Goal: Task Accomplishment & Management: Complete application form

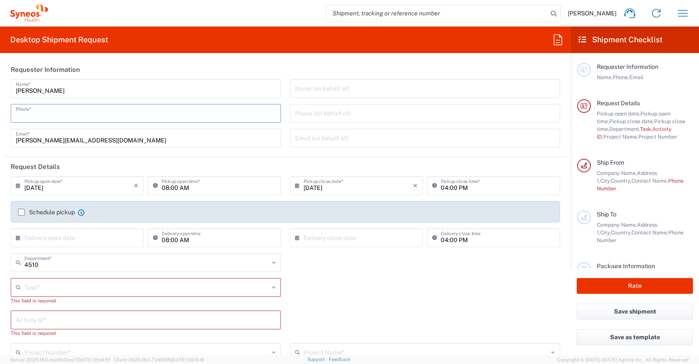
click at [27, 114] on input "tel" at bounding box center [146, 112] width 260 height 15
type input "[PHONE_NUMBER]"
type input "[PERSON_NAME][EMAIL_ADDRESS][DOMAIN_NAME]"
type input "Other"
type input "4510"
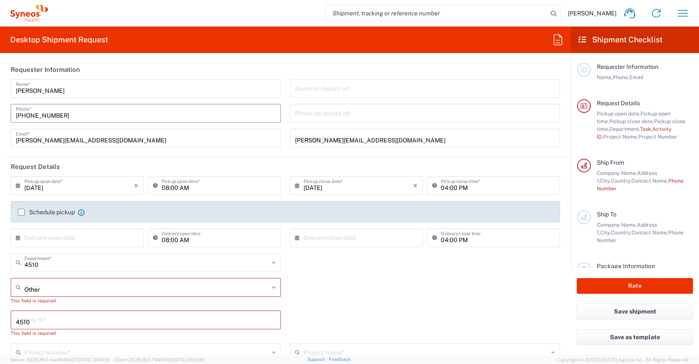
type input "4510 DEPARTMENTAL EXPENSE"
type input "[PHONE_NUMBER]"
type input "[PERSON_NAME]"
type input "[STREET_ADDRESS]"
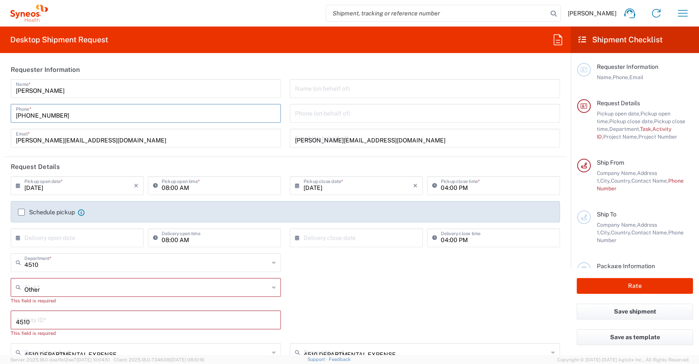
type input "[GEOGRAPHIC_DATA]"
type input "65185"
type input "[PERSON_NAME]"
type input "[PHONE_NUMBER]"
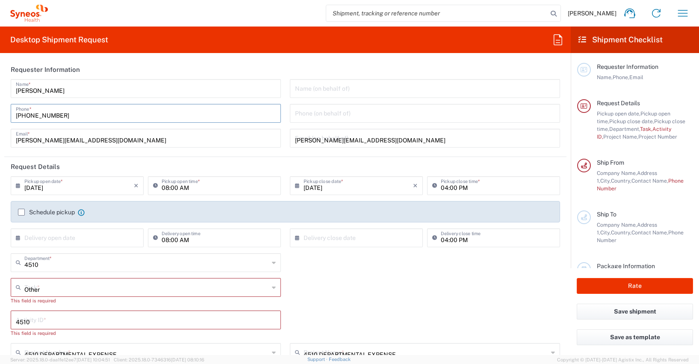
type input "[PERSON_NAME][EMAIL_ADDRESS][PERSON_NAME][DOMAIN_NAME]"
type input "[US_VEHICLE_IDENTIFICATION_NUMBER]"
type input "1"
type input "33.02"
type input "29.21"
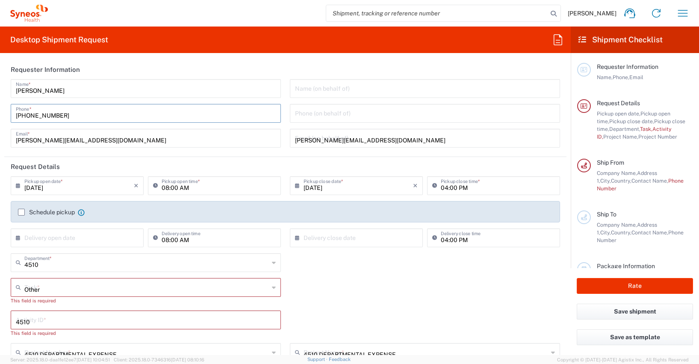
type input "6.35"
type input "2.5"
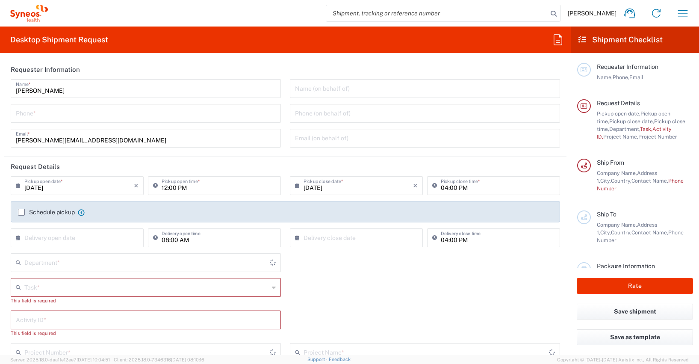
type input "4510"
type input "[GEOGRAPHIC_DATA]"
click at [35, 119] on input "tel" at bounding box center [146, 112] width 260 height 15
type input "[PHONE_NUMBER]"
type input "[PERSON_NAME][EMAIL_ADDRESS][DOMAIN_NAME]"
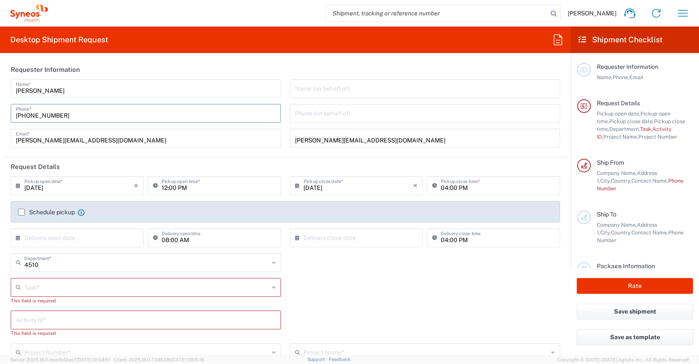
type input "Other"
type input "4510"
type input "4510 DEPARTMENTAL EXPENSE"
type input "Syneos Health Germany GMBH"
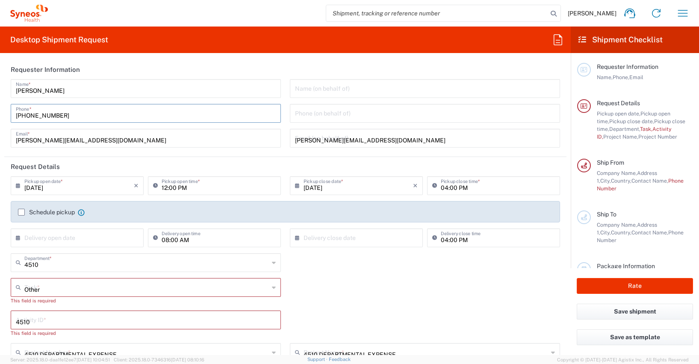
type input "[PHONE_NUMBER]"
type input "[PERSON_NAME]"
type input "[STREET_ADDRESS]"
type input "[GEOGRAPHIC_DATA]"
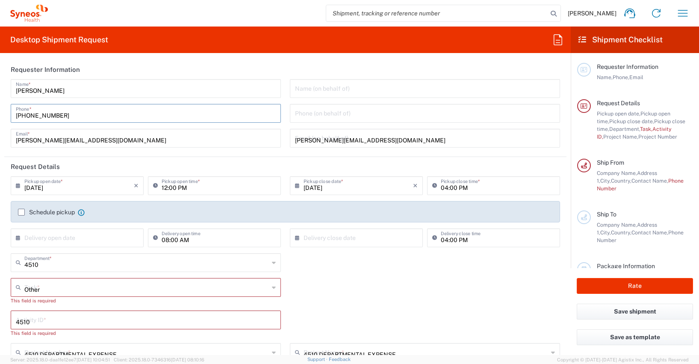
type input "65185"
type input "[PERSON_NAME]"
type input "[PHONE_NUMBER]"
type input "[PERSON_NAME][EMAIL_ADDRESS][PERSON_NAME][DOMAIN_NAME]"
type input "[US_VEHICLE_IDENTIFICATION_NUMBER]"
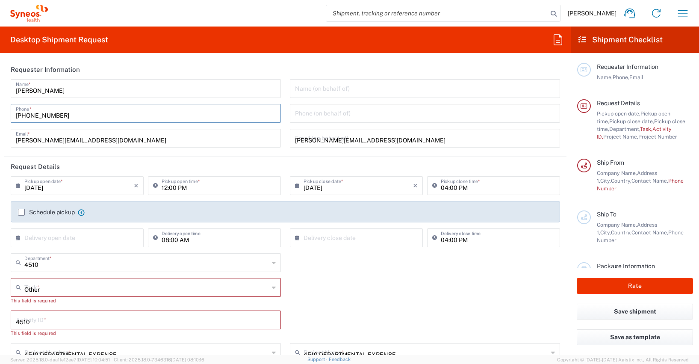
type input "1"
type input "33.02"
type input "29.21"
type input "6.35"
type input "2.5"
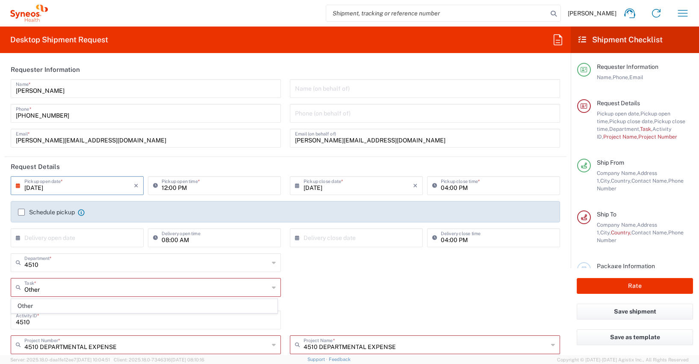
click at [29, 190] on input "[DATE]" at bounding box center [78, 184] width 109 height 15
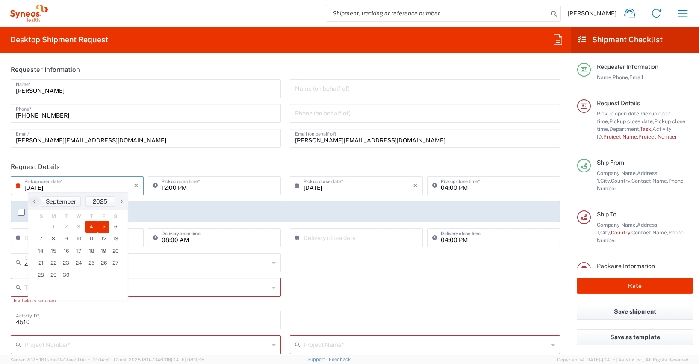
click at [103, 225] on span "5" at bounding box center [104, 227] width 12 height 12
type input "[DATE]"
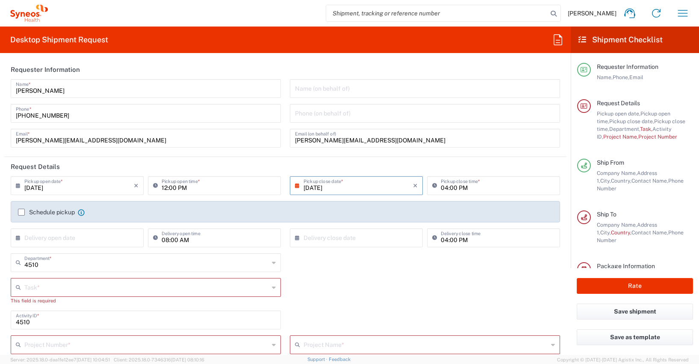
click at [163, 187] on input "12:00 PM" at bounding box center [219, 184] width 114 height 15
click at [182, 187] on input "09:00 PM" at bounding box center [219, 184] width 114 height 15
click at [230, 187] on input "09:00 AM" at bounding box center [219, 184] width 114 height 15
click at [202, 186] on input "09:00 AM" at bounding box center [219, 184] width 114 height 15
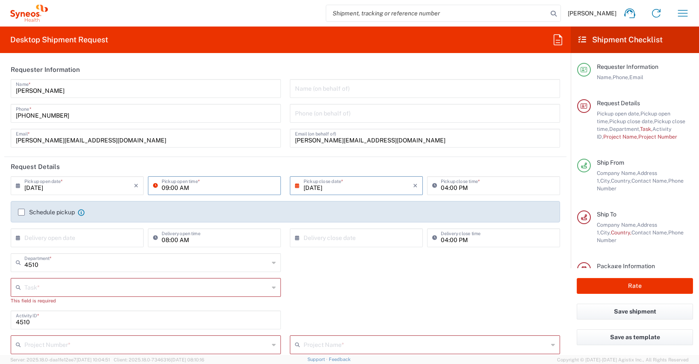
type input "09:00 AM"
click at [380, 185] on input "[DATE]" at bounding box center [357, 184] width 109 height 15
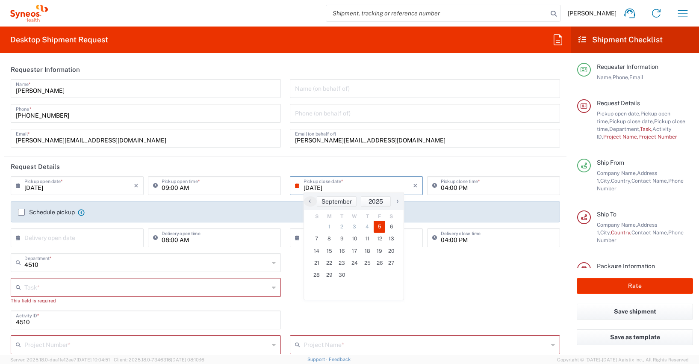
click at [380, 225] on span "5" at bounding box center [380, 227] width 12 height 12
click at [441, 188] on input "04:00 PM" at bounding box center [498, 184] width 114 height 15
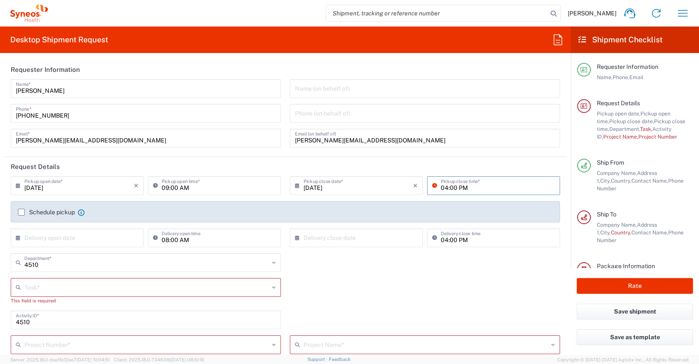
click at [441, 188] on input "04:00 PM" at bounding box center [498, 184] width 114 height 15
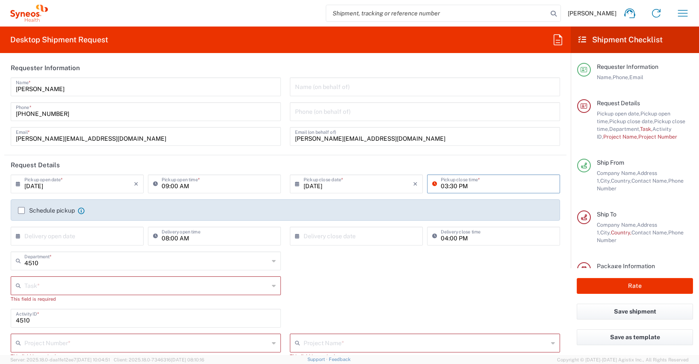
click at [539, 180] on input "03:30 PM" at bounding box center [498, 183] width 114 height 15
type input "03:30 PM"
click at [22, 209] on label "Schedule pickup" at bounding box center [46, 210] width 57 height 7
click at [21, 210] on input "Schedule pickup" at bounding box center [21, 210] width 0 height 0
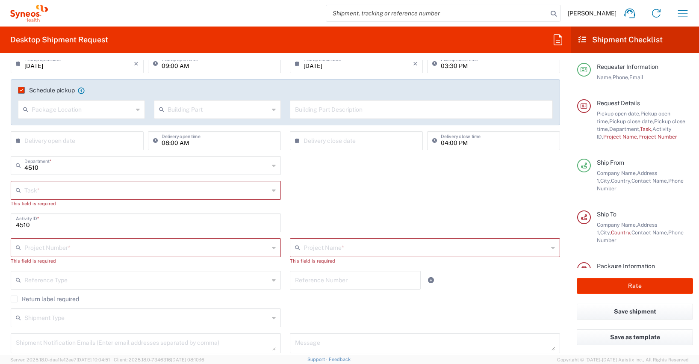
scroll to position [117, 0]
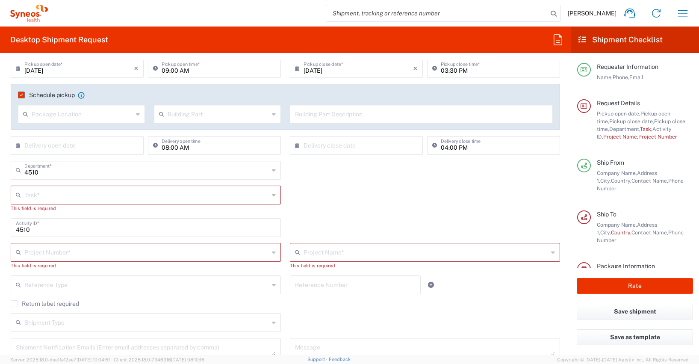
click at [35, 194] on input "text" at bounding box center [146, 194] width 244 height 15
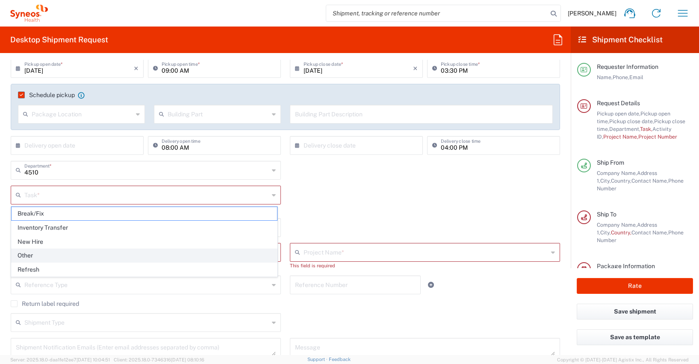
click at [30, 256] on span "Other" at bounding box center [144, 255] width 265 height 13
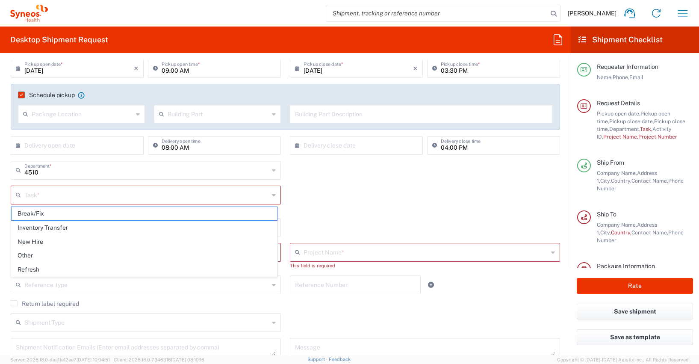
type input "Other"
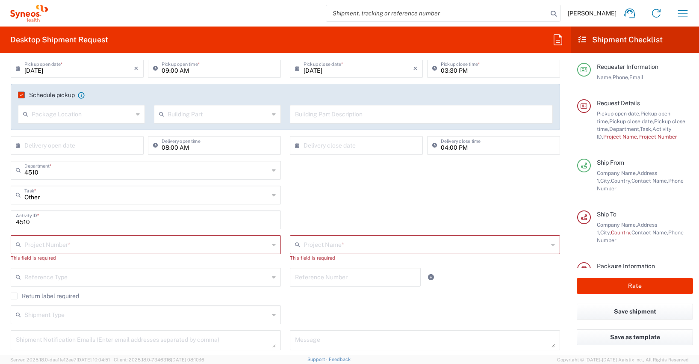
click at [32, 245] on input "text" at bounding box center [146, 243] width 244 height 15
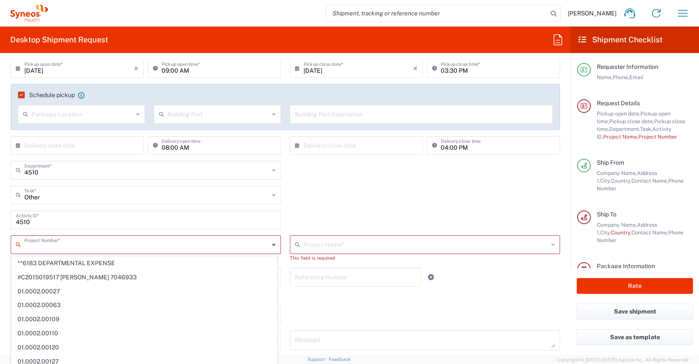
click at [40, 268] on span "**6183 DEPARTMENTAL EXPENSE" at bounding box center [144, 262] width 265 height 13
type input "**6183 DEPARTMENTAL EXPENSE"
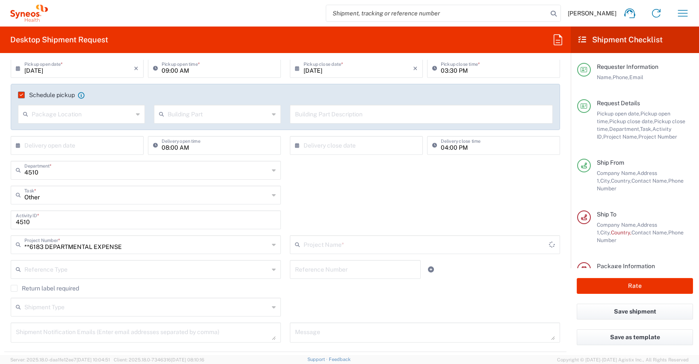
type input "6183"
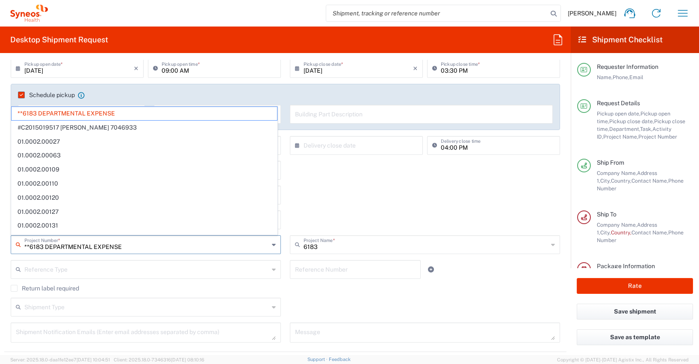
drag, startPoint x: 123, startPoint y: 244, endPoint x: 24, endPoint y: 241, distance: 99.2
click at [23, 244] on div "**6183 DEPARTMENTAL EXPENSE Project Number *" at bounding box center [146, 244] width 270 height 19
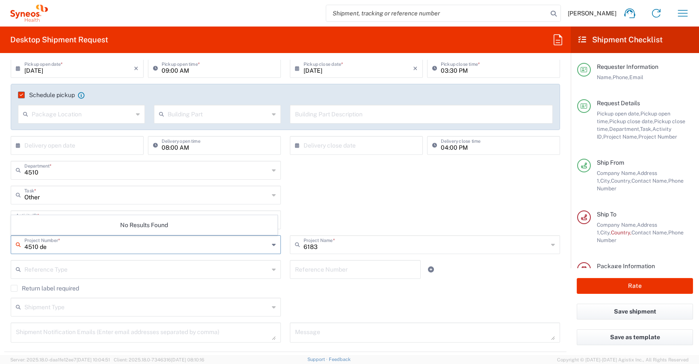
type input "4510 de"
click at [6, 256] on div "4510 de Project Number * No Results Found" at bounding box center [145, 247] width 279 height 25
click at [41, 240] on input "text" at bounding box center [146, 243] width 245 height 15
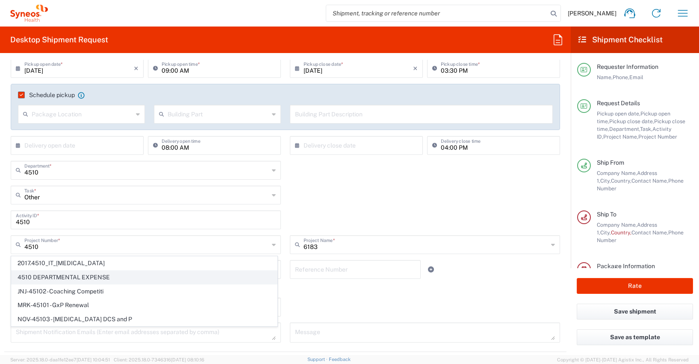
click at [65, 278] on span "4510 DEPARTMENTAL EXPENSE" at bounding box center [144, 277] width 265 height 13
type input "4510 DEPARTMENTAL EXPENSE"
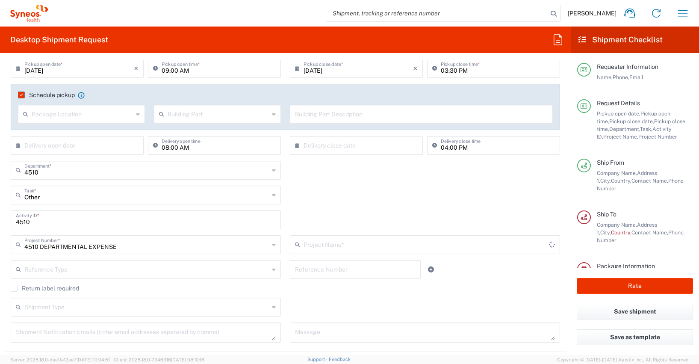
type input "4510 DEPARTMENTAL EXPENSE"
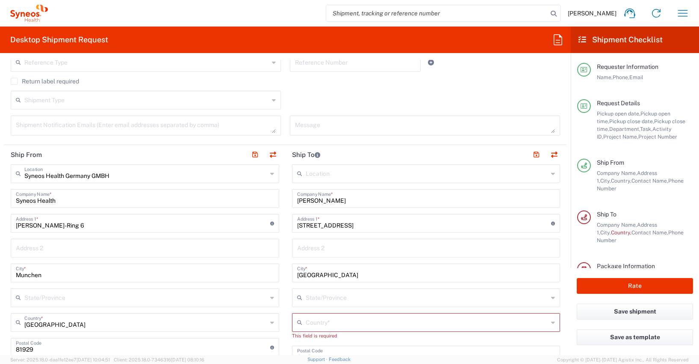
scroll to position [332, 0]
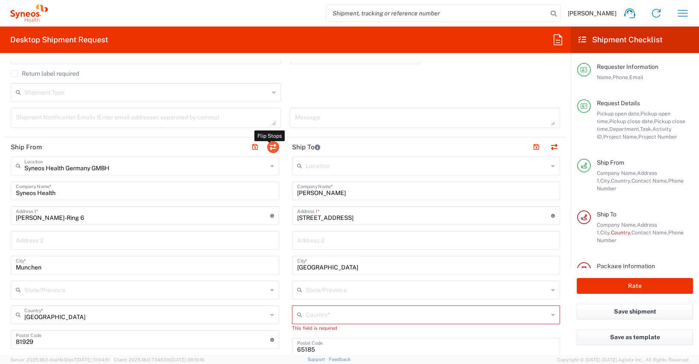
click at [271, 147] on button "button" at bounding box center [273, 147] width 12 height 12
type input "[PERSON_NAME]"
type input "[STREET_ADDRESS]"
type input "[GEOGRAPHIC_DATA]"
type input "65185"
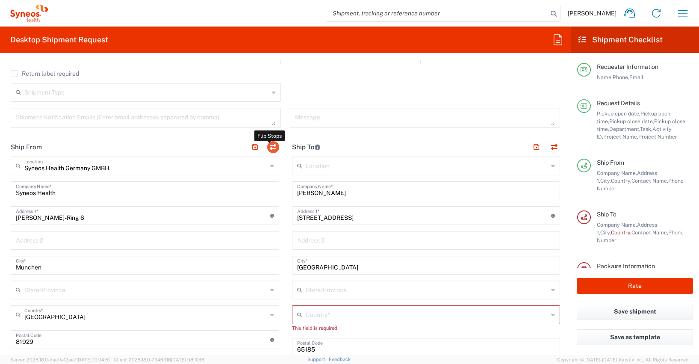
type input "[PERSON_NAME]"
type input "[PHONE_NUMBER]"
type input "[PERSON_NAME][EMAIL_ADDRESS][PERSON_NAME][DOMAIN_NAME]"
type input "Syneos Health Germany GMBH"
type input "Syneos Health"
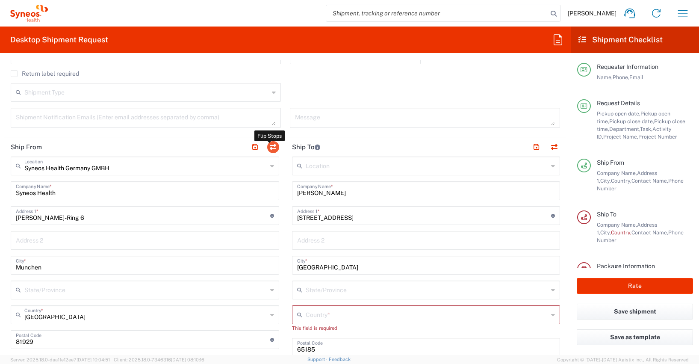
type input "[PERSON_NAME]-Ring 6"
type input "Munchen"
type input "[GEOGRAPHIC_DATA]"
type input "81929"
type input "[PERSON_NAME]"
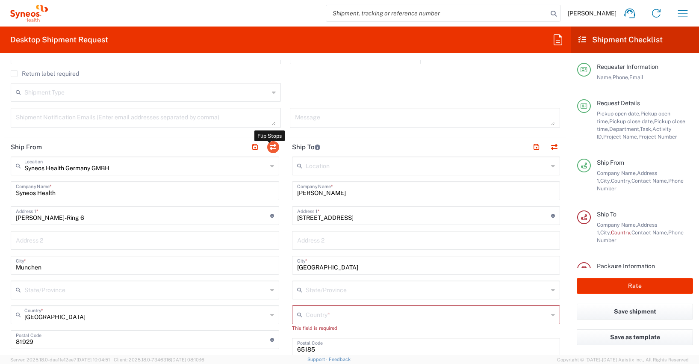
type input "[PHONE_NUMBER]"
type input "[PERSON_NAME][EMAIL_ADDRESS][DOMAIN_NAME]"
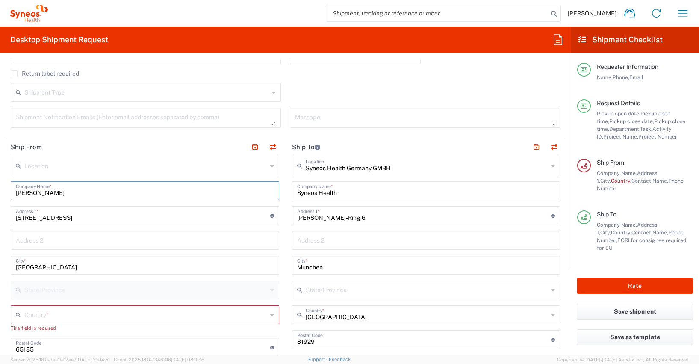
drag, startPoint x: 73, startPoint y: 192, endPoint x: 15, endPoint y: 194, distance: 57.7
click at [16, 194] on input "[PERSON_NAME]" at bounding box center [145, 190] width 258 height 15
paste input "[PERSON_NAME]"
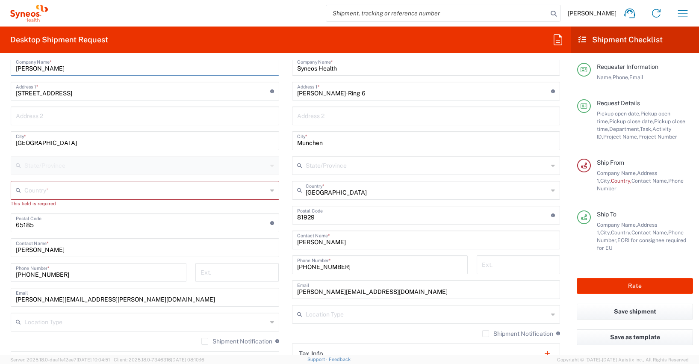
scroll to position [513, 0]
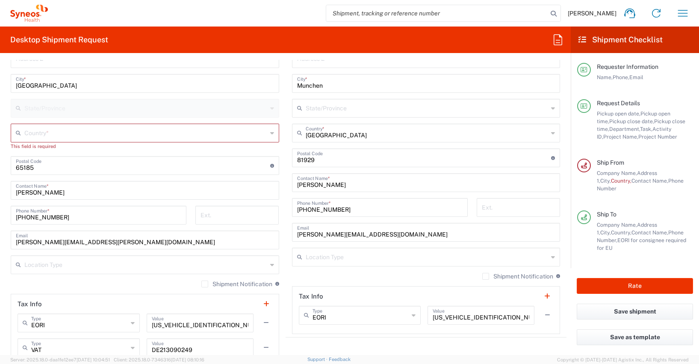
type input "[PERSON_NAME]"
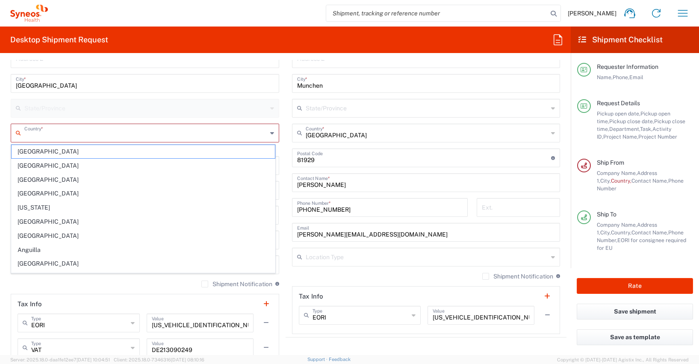
click at [32, 130] on input "text" at bounding box center [145, 132] width 243 height 15
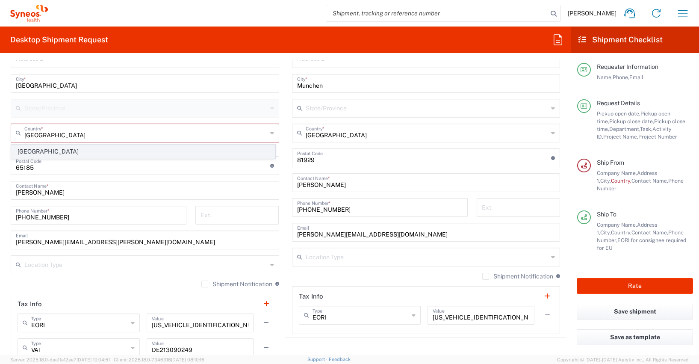
click at [35, 150] on span "[GEOGRAPHIC_DATA]" at bounding box center [143, 151] width 263 height 13
type input "[GEOGRAPHIC_DATA]"
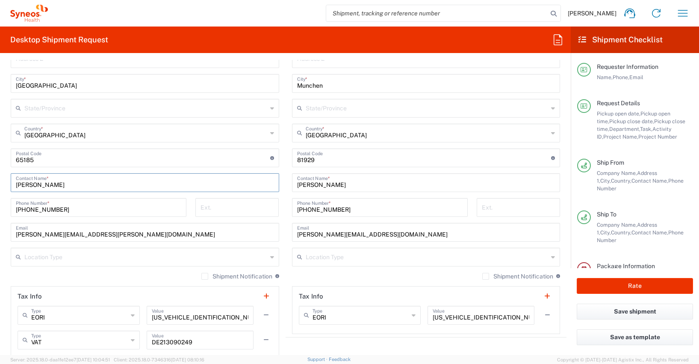
drag, startPoint x: 75, startPoint y: 185, endPoint x: 13, endPoint y: 183, distance: 62.0
click at [13, 183] on div "[PERSON_NAME] Contact Name *" at bounding box center [145, 182] width 268 height 19
paste input "[PERSON_NAME]"
type input "[PERSON_NAME]"
click at [22, 159] on input "undefined" at bounding box center [143, 157] width 254 height 15
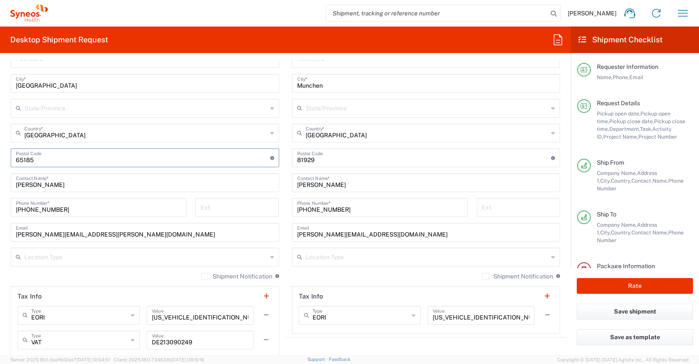
click at [22, 159] on input "undefined" at bounding box center [143, 157] width 254 height 15
type input "82152"
click at [3, 155] on form "Requester Information [PERSON_NAME] Name * [PHONE_NUMBER] Phone * [PERSON_NAME]…" at bounding box center [285, 207] width 571 height 295
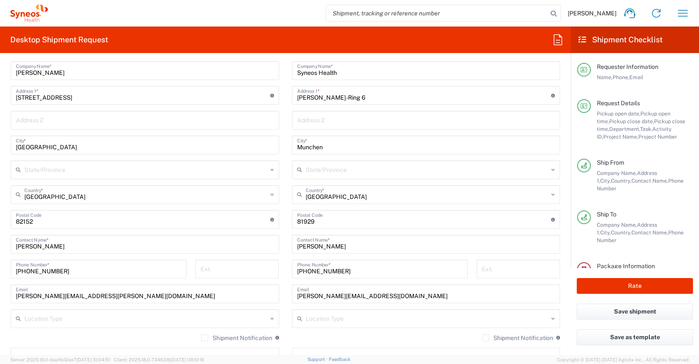
scroll to position [445, 0]
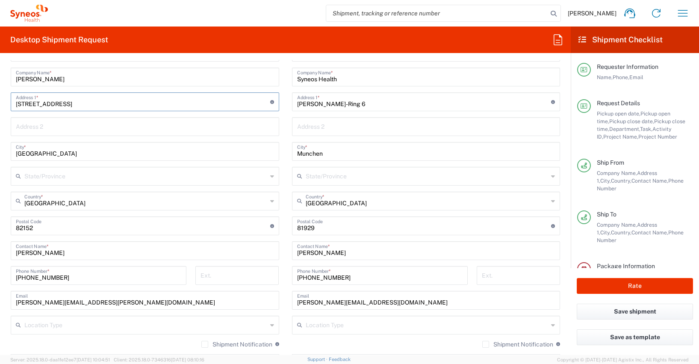
drag, startPoint x: 64, startPoint y: 103, endPoint x: 6, endPoint y: 106, distance: 58.2
click at [5, 106] on main "Location [PERSON_NAME] LLC-[GEOGRAPHIC_DATA] [GEOGRAPHIC_DATA] [GEOGRAPHIC_DATA…" at bounding box center [144, 235] width 281 height 384
paste input "[PERSON_NAME][STREET_ADDRESS]"
type input "[PERSON_NAME][STREET_ADDRESS]"
click at [4, 111] on main "Location [PERSON_NAME] LLC-[GEOGRAPHIC_DATA] [GEOGRAPHIC_DATA] [GEOGRAPHIC_DATA…" at bounding box center [144, 235] width 281 height 384
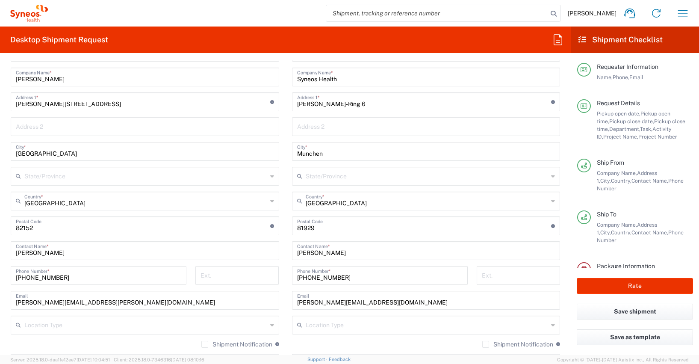
click at [35, 153] on input "[GEOGRAPHIC_DATA]" at bounding box center [145, 150] width 258 height 15
type input "Planegg"
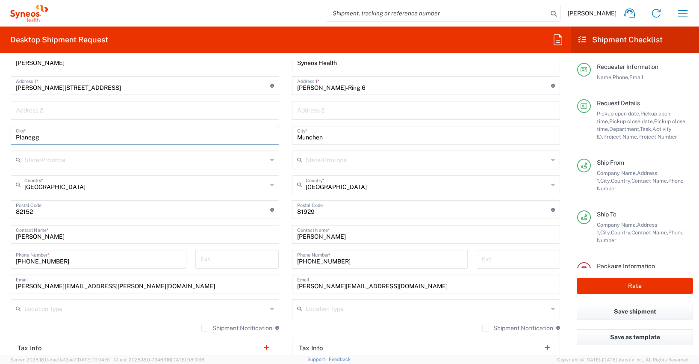
scroll to position [473, 0]
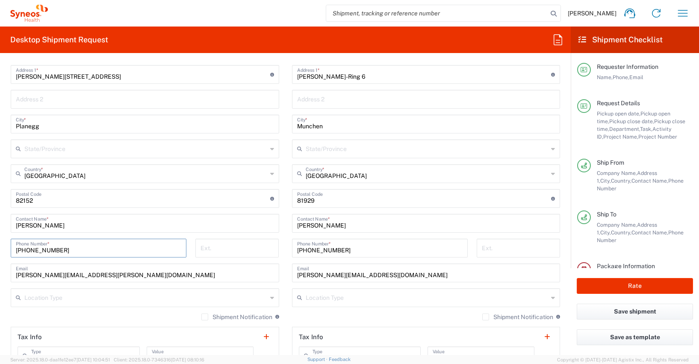
drag, startPoint x: 68, startPoint y: 250, endPoint x: -3, endPoint y: 249, distance: 70.5
click at [0, 249] on html "[PERSON_NAME] Home Shipment estimator Shipment tracking Desktop shipment reques…" at bounding box center [349, 182] width 699 height 364
paste input "tel:[PHONE_NUMBER]"
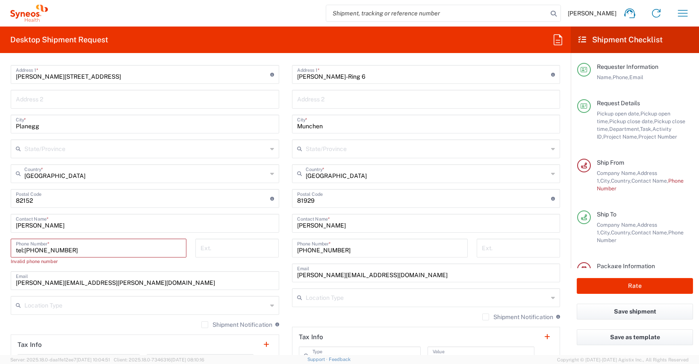
click at [26, 248] on input "tel:[PHONE_NUMBER]" at bounding box center [98, 247] width 165 height 15
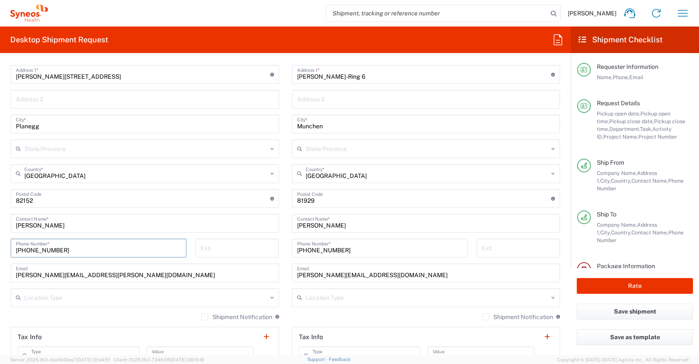
scroll to position [474, 0]
type input "[PHONE_NUMBER]"
click at [78, 75] on input "[PERSON_NAME][STREET_ADDRESS]" at bounding box center [143, 72] width 254 height 15
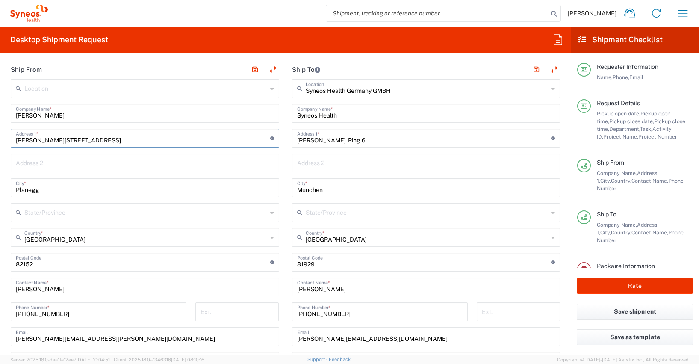
scroll to position [706, 0]
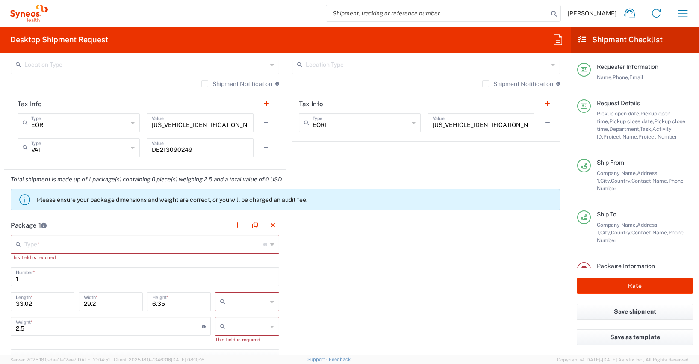
type input "[PERSON_NAME][STREET_ADDRESS]"
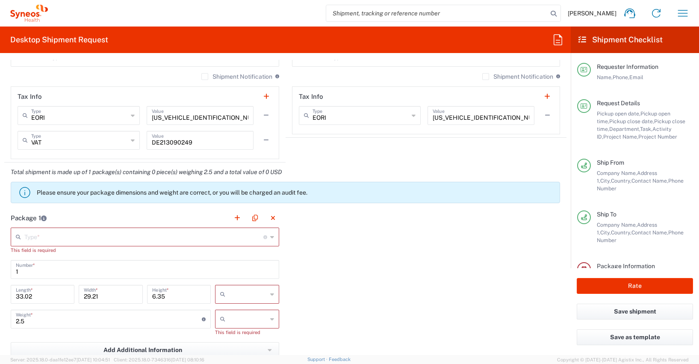
scroll to position [629, 0]
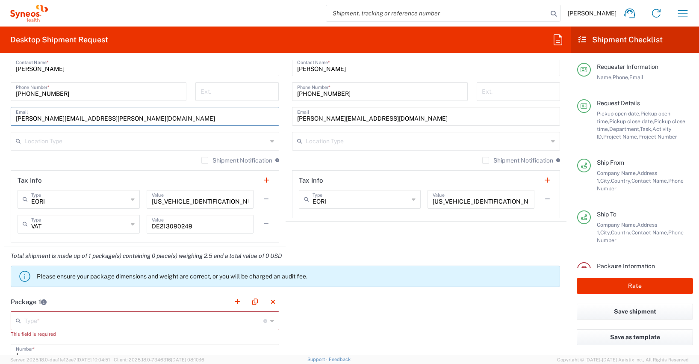
drag, startPoint x: 137, startPoint y: 123, endPoint x: 12, endPoint y: 119, distance: 124.4
click at [12, 119] on div "[PERSON_NAME][EMAIL_ADDRESS][PERSON_NAME][DOMAIN_NAME] Email" at bounding box center [145, 116] width 268 height 19
paste input "[PERSON_NAME] <[PERSON_NAME][EMAIL_ADDRESS][DOMAIN_NAME]>"
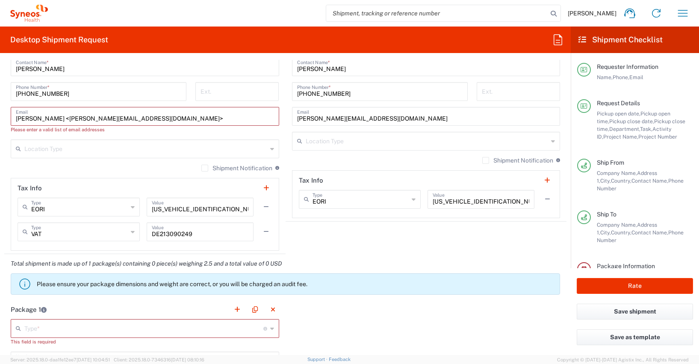
click at [61, 118] on input "[PERSON_NAME] <[PERSON_NAME][EMAIL_ADDRESS][DOMAIN_NAME]>" at bounding box center [145, 115] width 258 height 15
click at [116, 117] on input "[EMAIL_ADDRESS][DOMAIN_NAME]>" at bounding box center [145, 115] width 258 height 15
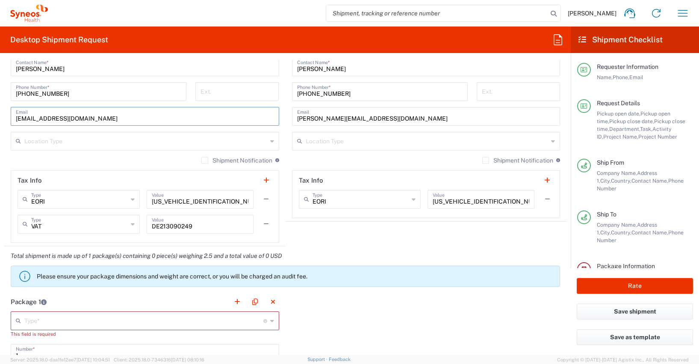
type input "[EMAIL_ADDRESS][DOMAIN_NAME]"
click at [6, 147] on main "Location [PERSON_NAME] LLC-[GEOGRAPHIC_DATA] [GEOGRAPHIC_DATA] [GEOGRAPHIC_DATA…" at bounding box center [144, 51] width 281 height 384
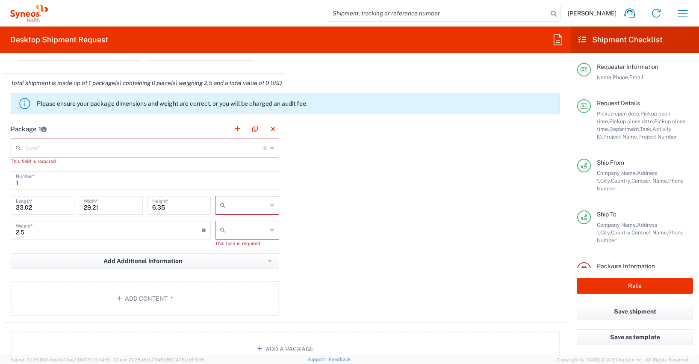
scroll to position [808, 0]
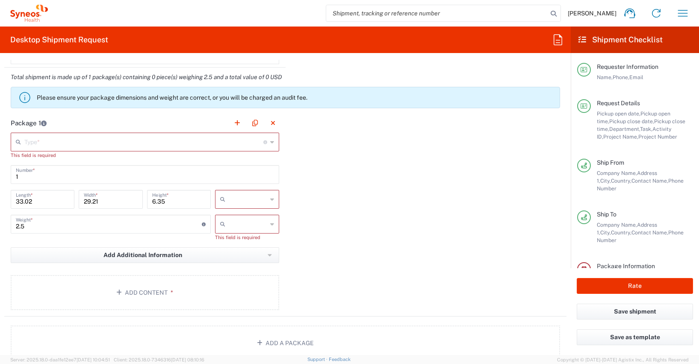
click at [32, 143] on input "text" at bounding box center [143, 141] width 239 height 15
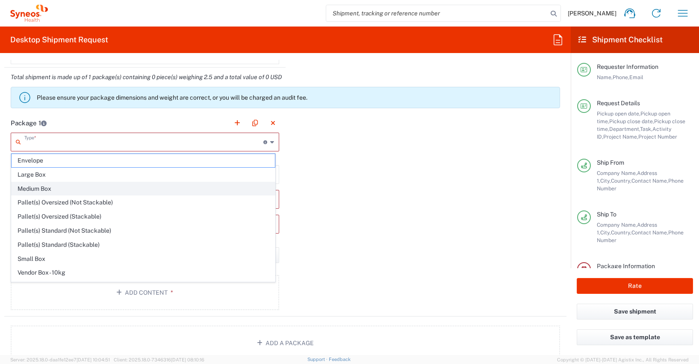
click at [37, 189] on span "Medium Box" at bounding box center [143, 188] width 263 height 13
type input "Medium Box"
type input "13"
type input "11.5"
type input "2.5"
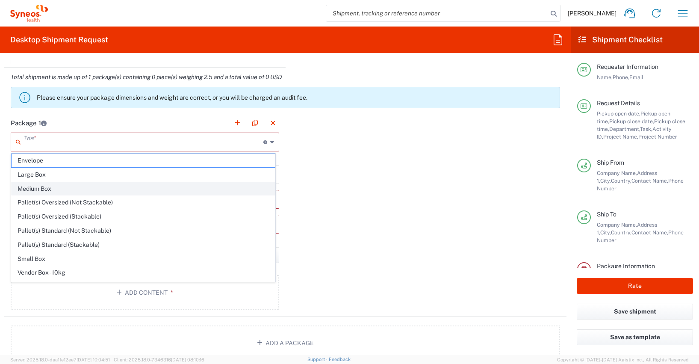
type input "in"
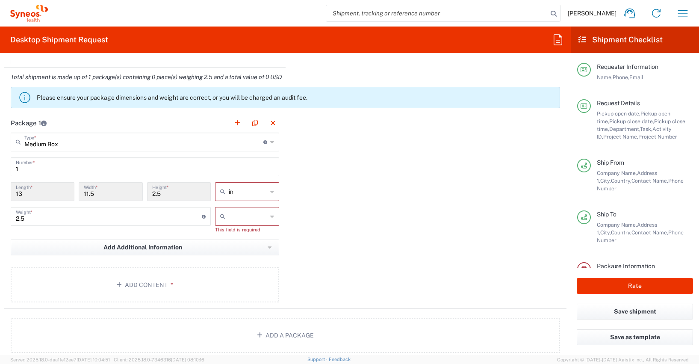
click at [270, 191] on icon at bounding box center [272, 192] width 4 height 14
click at [223, 224] on span "cm" at bounding box center [245, 224] width 62 height 13
type input "33.02"
type input "29.21"
type input "6.35"
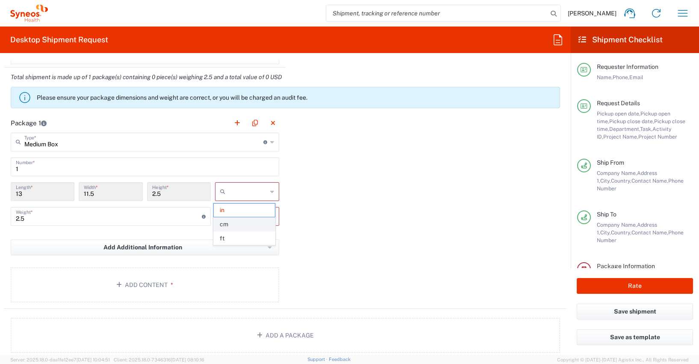
type input "cm"
click at [270, 216] on icon at bounding box center [272, 216] width 4 height 14
click at [225, 235] on span "kgs" at bounding box center [245, 234] width 62 height 13
type input "kgs"
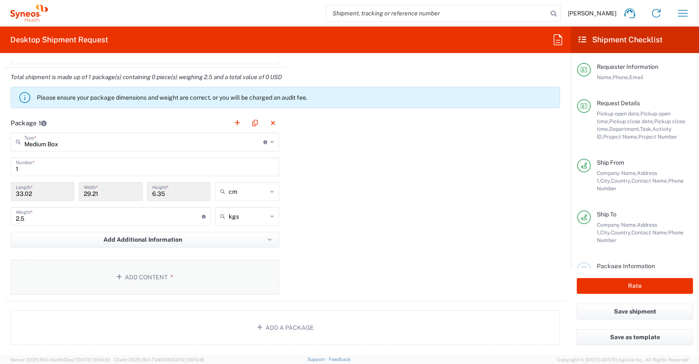
click at [141, 276] on button "Add Content *" at bounding box center [145, 276] width 268 height 35
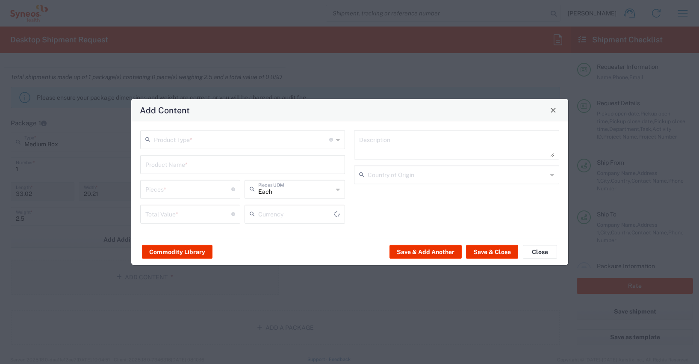
type input "US Dollar"
click at [179, 253] on button "Commodity Library" at bounding box center [177, 252] width 71 height 14
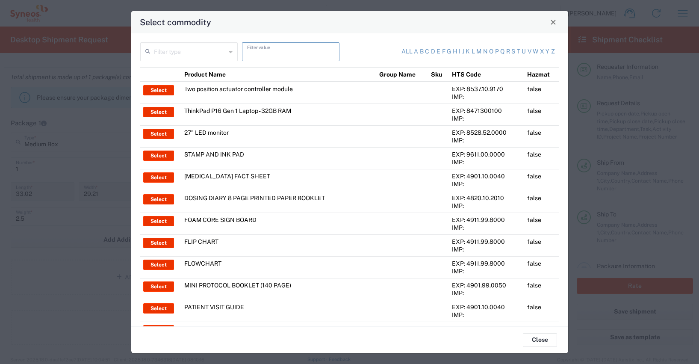
click at [258, 54] on input "text" at bounding box center [290, 51] width 87 height 15
type input "thinkpad"
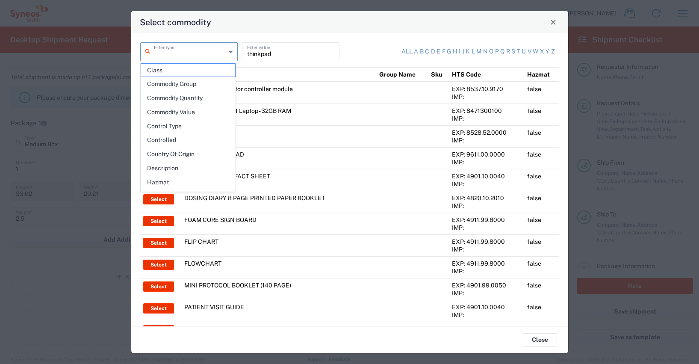
click at [156, 50] on input "text" at bounding box center [190, 51] width 72 height 15
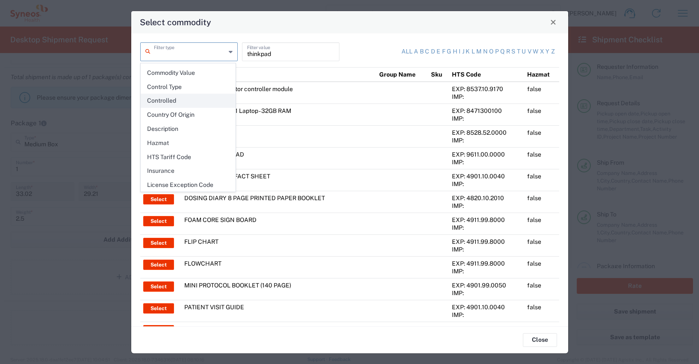
scroll to position [124, 0]
click at [174, 159] on span "Product Name" at bounding box center [188, 156] width 94 height 13
type input "Product Name"
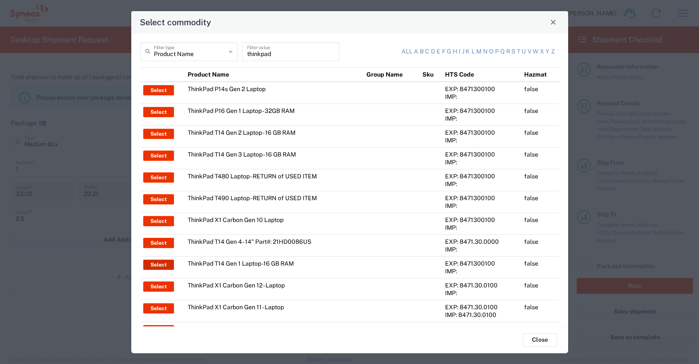
click at [163, 265] on button "Select" at bounding box center [158, 264] width 31 height 10
type input "ThinkPad T14 Gen 1 Laptop -16 GB RAM"
type textarea "Intel Core i5-10210U- 14"- 512 GB SSD"
type input "[GEOGRAPHIC_DATA]"
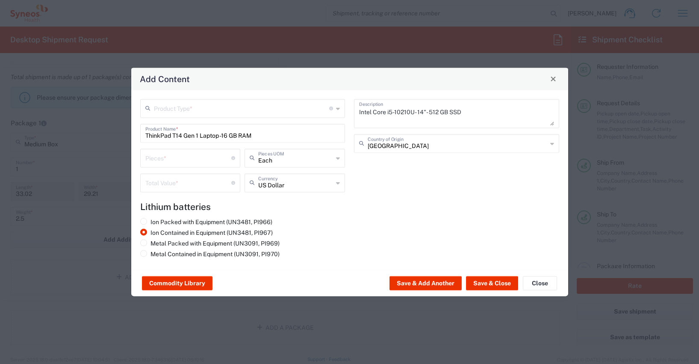
click at [171, 109] on input "text" at bounding box center [242, 107] width 176 height 15
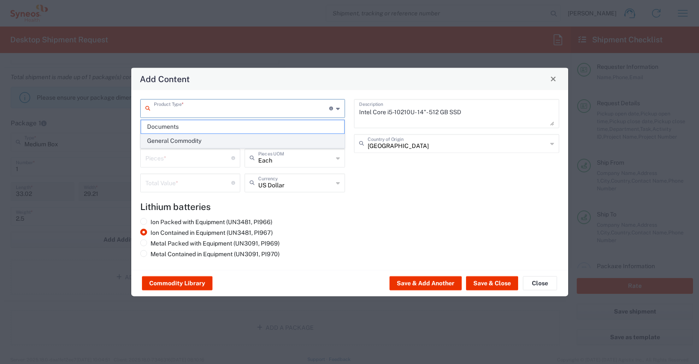
click at [171, 140] on span "General Commodity" at bounding box center [242, 140] width 203 height 13
type input "General Commodity"
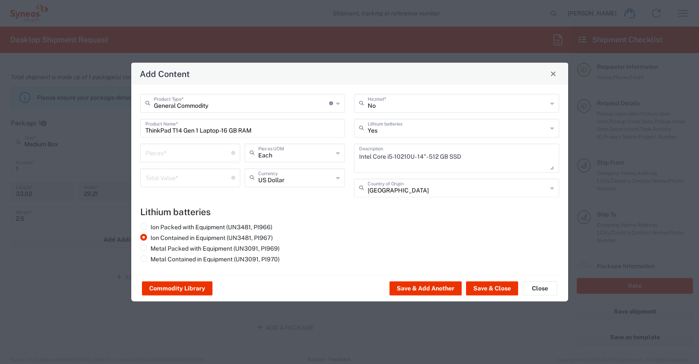
click at [154, 152] on input "number" at bounding box center [188, 151] width 86 height 15
type input "1"
click at [151, 179] on input "number" at bounding box center [188, 176] width 86 height 15
type input "6"
type input "500"
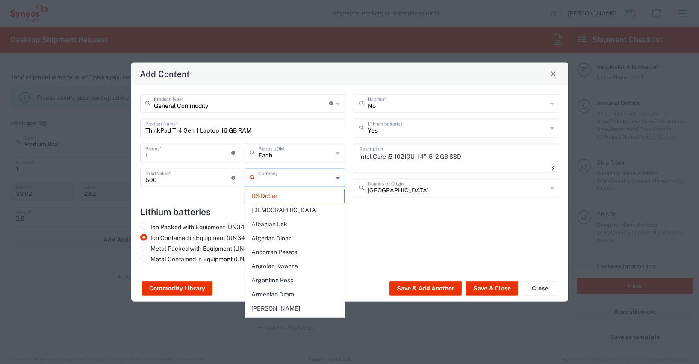
click at [263, 178] on input "text" at bounding box center [295, 176] width 75 height 15
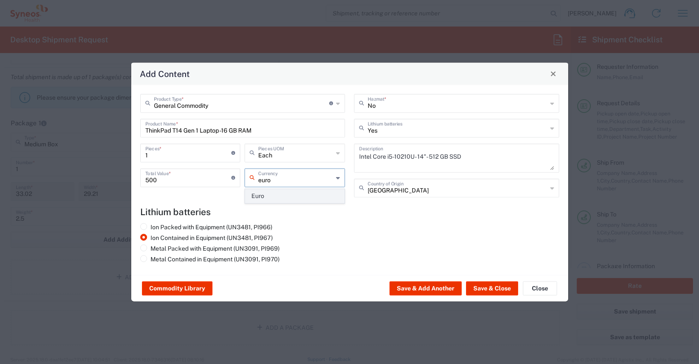
click at [262, 195] on span "Euro" at bounding box center [294, 195] width 99 height 13
type input "Euro"
click at [487, 286] on button "Save & Close" at bounding box center [492, 288] width 52 height 14
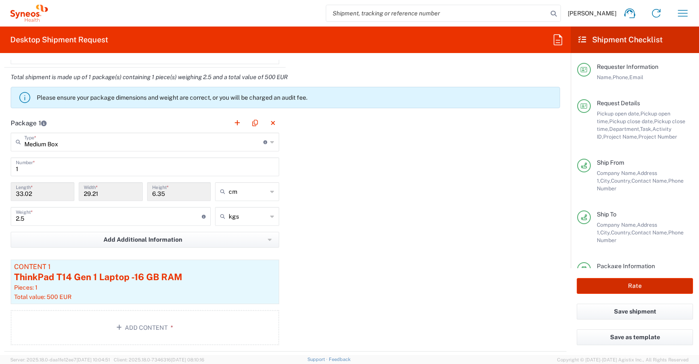
click at [628, 285] on button "Rate" at bounding box center [635, 286] width 116 height 16
type input "4510 DEPARTMENTAL EXPENSE"
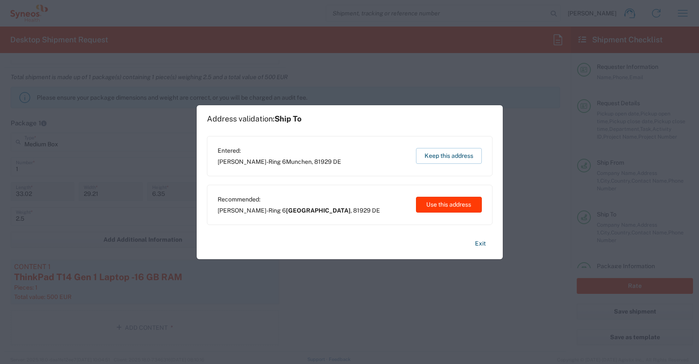
click at [447, 203] on button "Use this address" at bounding box center [449, 205] width 66 height 16
type input "[GEOGRAPHIC_DATA]"
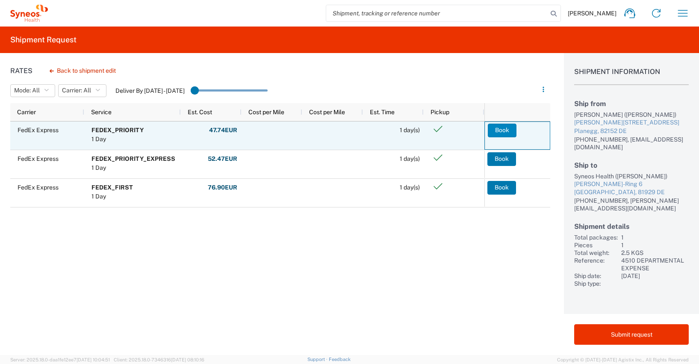
click at [504, 129] on button "Book" at bounding box center [502, 131] width 29 height 14
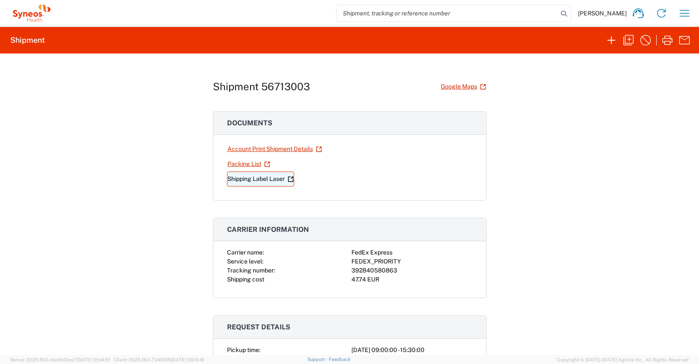
click at [259, 179] on link "Shipping Label Laser" at bounding box center [260, 178] width 67 height 15
